Goal: Task Accomplishment & Management: Complete application form

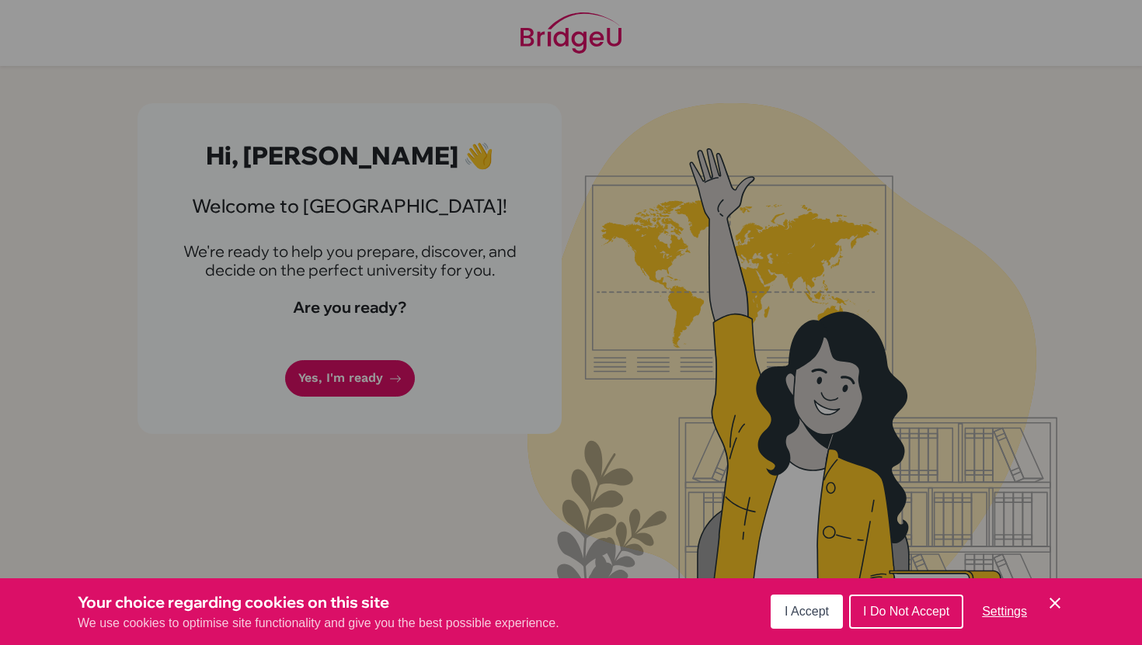
click at [807, 619] on button "I Accept" at bounding box center [806, 612] width 72 height 34
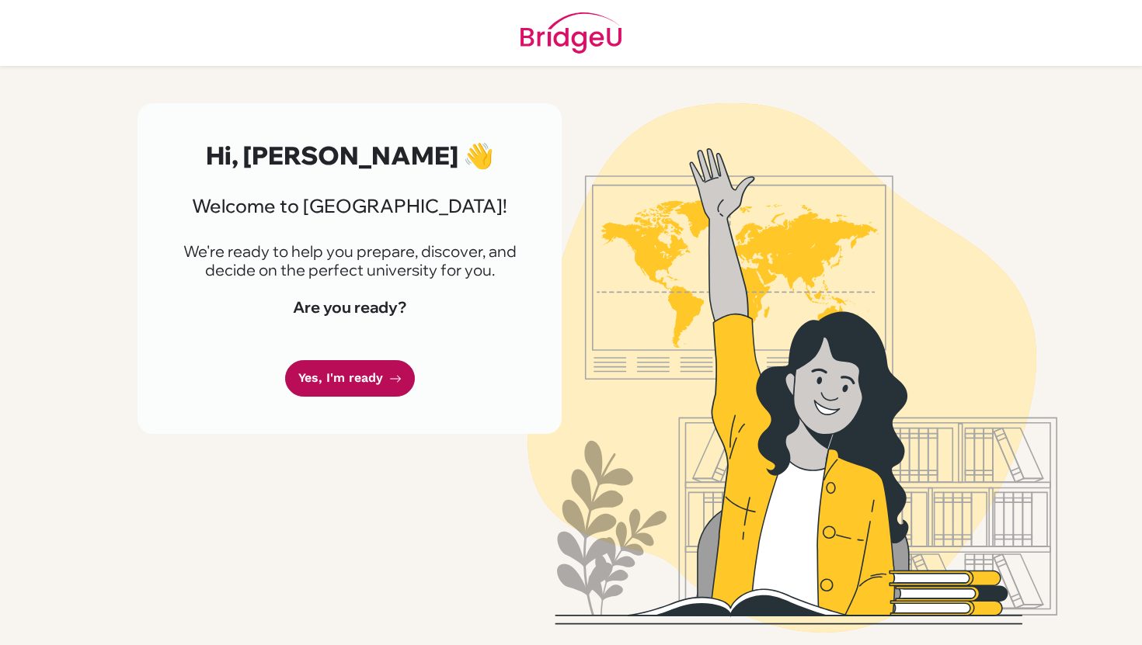
click at [381, 377] on link "Yes, I'm ready" at bounding box center [350, 378] width 130 height 37
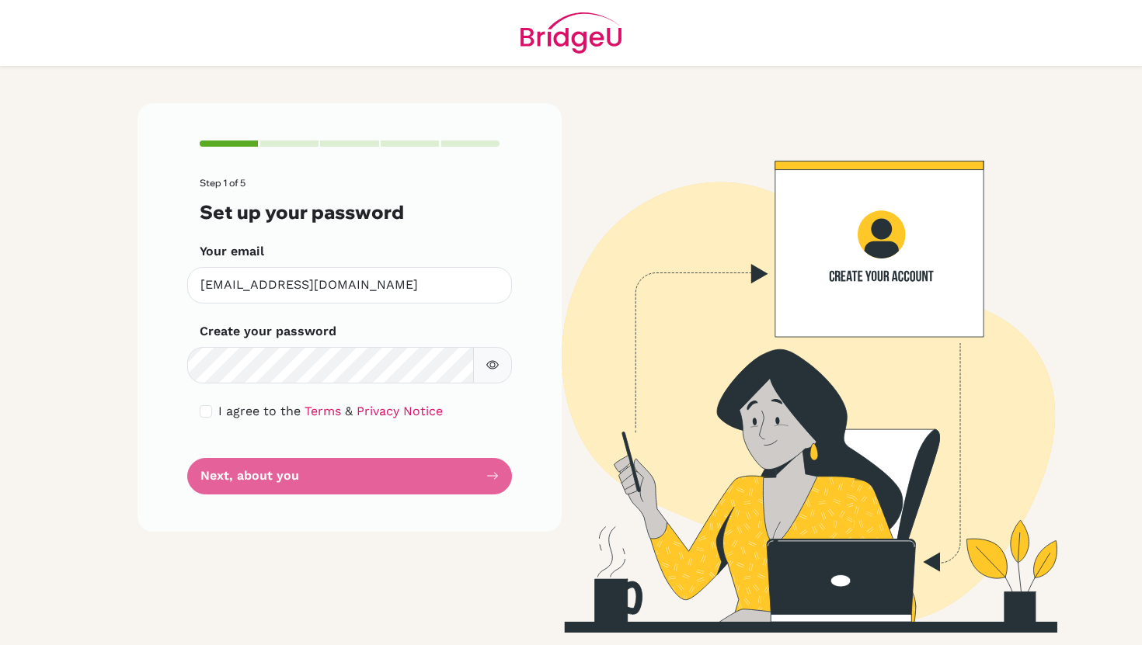
click at [207, 402] on form "Step 1 of 5 Set up your password Your email [EMAIL_ADDRESS][DOMAIN_NAME] Invali…" at bounding box center [350, 336] width 300 height 316
click at [206, 407] on input "checkbox" at bounding box center [206, 411] width 12 height 12
checkbox input "true"
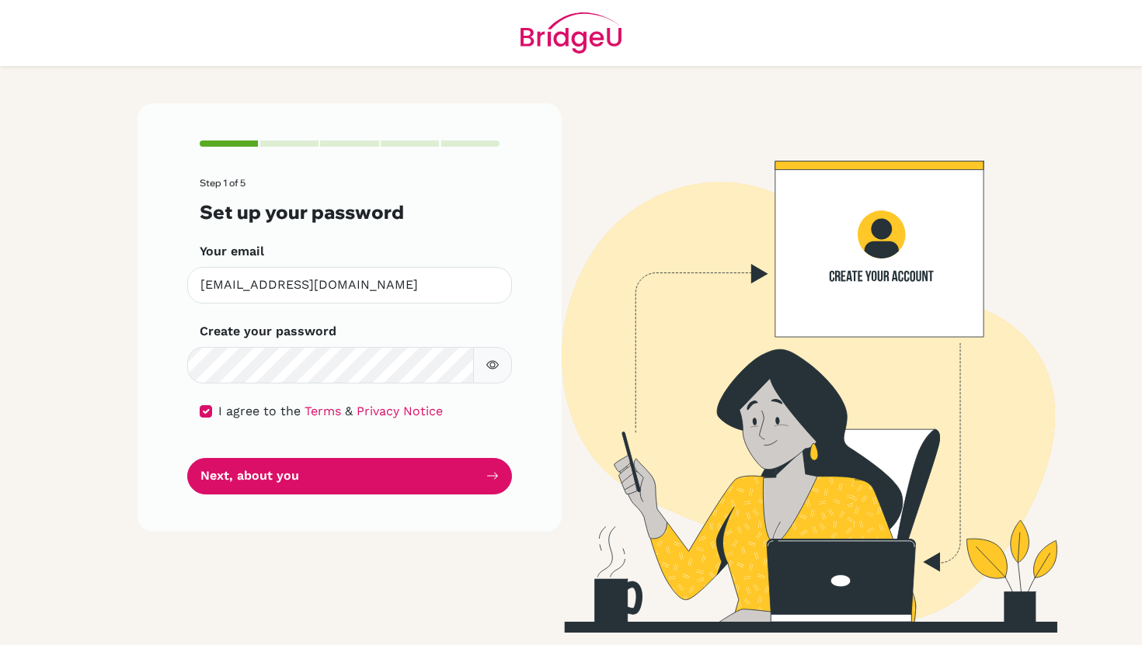
click at [494, 372] on button "button" at bounding box center [492, 365] width 39 height 37
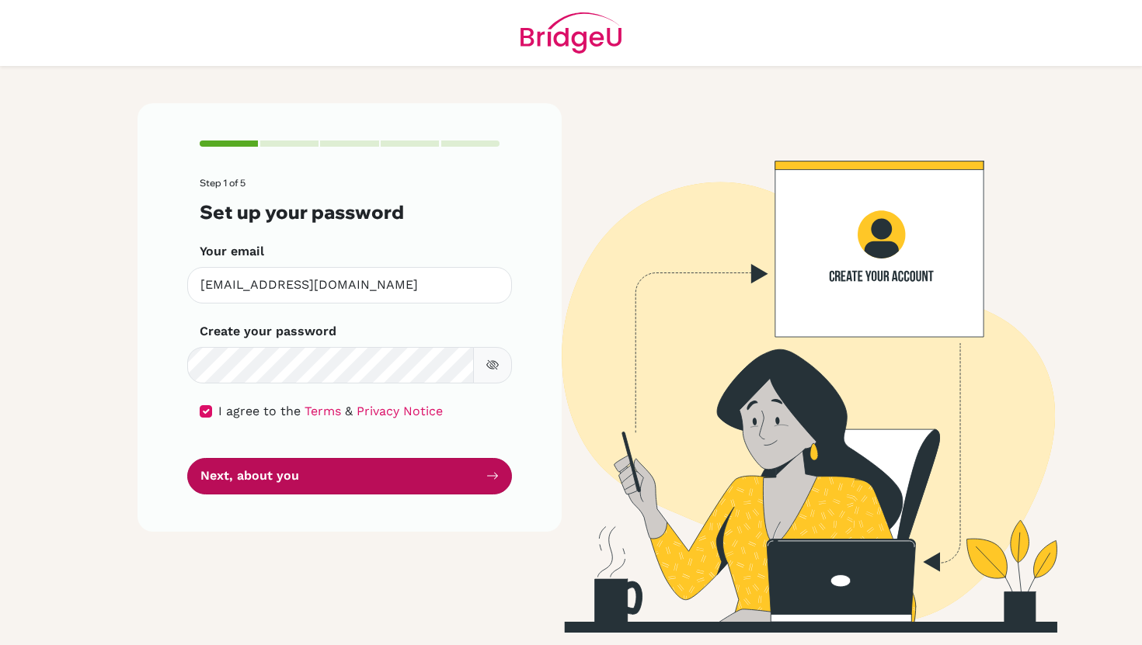
click at [455, 479] on button "Next, about you" at bounding box center [349, 476] width 325 height 37
